Goal: Information Seeking & Learning: Check status

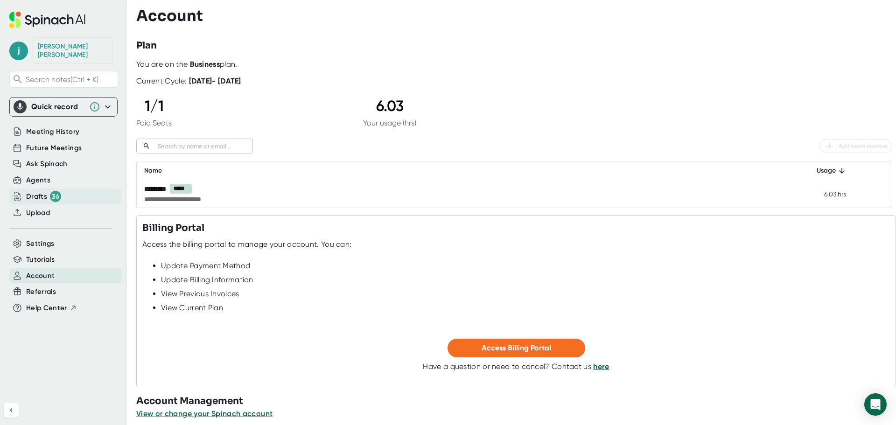
click at [56, 191] on div "36" at bounding box center [55, 196] width 11 height 11
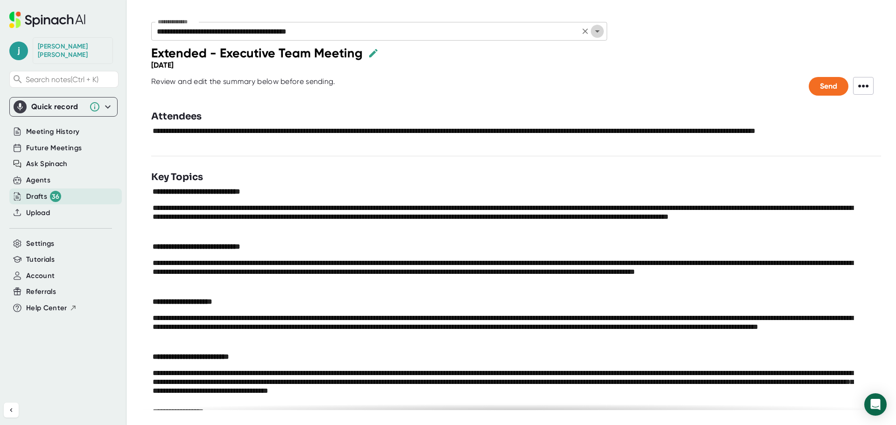
click at [598, 33] on icon "Open" at bounding box center [597, 31] width 11 height 11
click at [686, 56] on div "Extended - Executive Team Meeting" at bounding box center [516, 52] width 730 height 15
click at [44, 127] on span "Meeting History" at bounding box center [52, 132] width 53 height 11
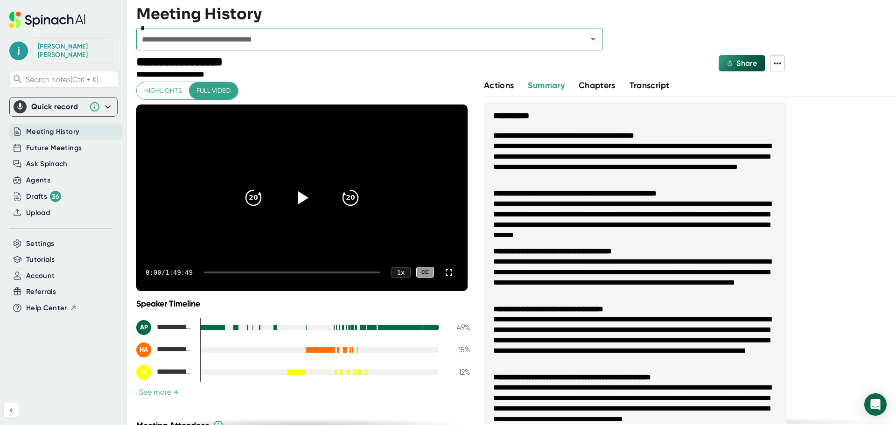
click at [109, 101] on icon at bounding box center [107, 106] width 11 height 11
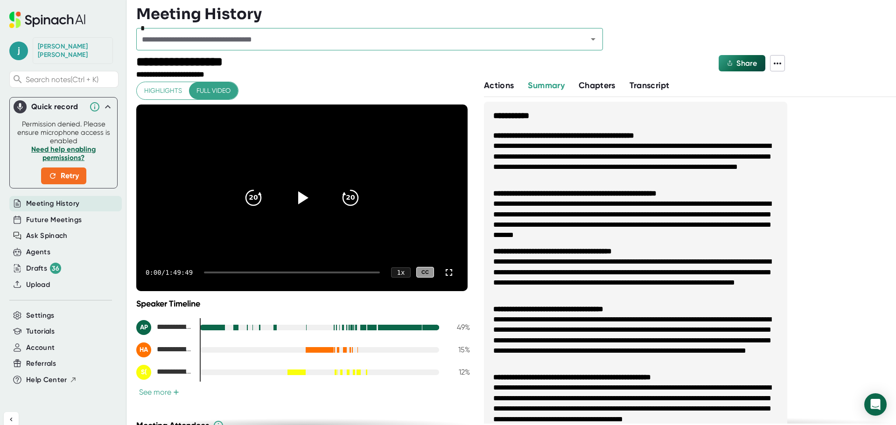
click at [57, 198] on span "Meeting History" at bounding box center [52, 203] width 53 height 11
click at [593, 40] on icon "Open" at bounding box center [593, 39] width 5 height 2
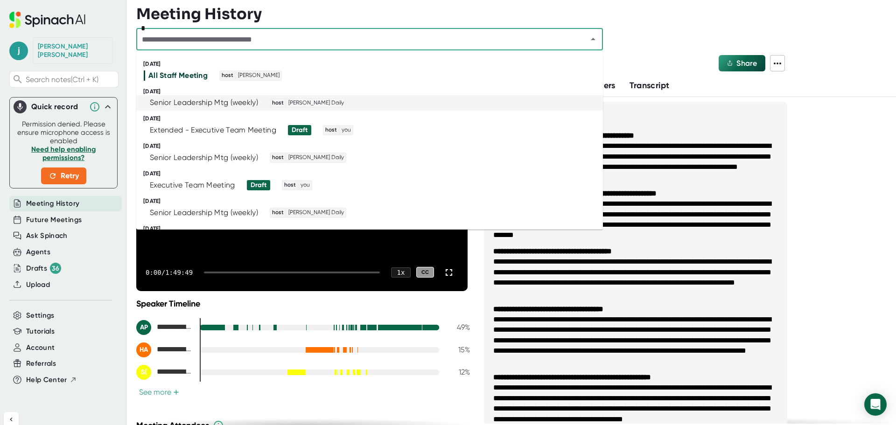
click at [193, 101] on div "Senior Leadership Mtg (weekly)" at bounding box center [204, 102] width 108 height 9
